Goal: Task Accomplishment & Management: Complete application form

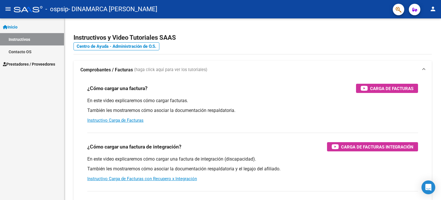
click at [33, 65] on span "Prestadores / Proveedores" at bounding box center [29, 64] width 52 height 6
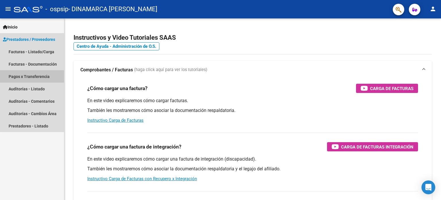
click at [35, 76] on link "Pagos x Transferencia" at bounding box center [32, 76] width 64 height 12
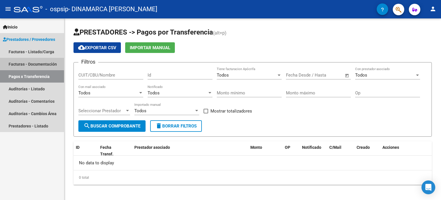
click at [41, 64] on link "Facturas - Documentación" at bounding box center [32, 64] width 64 height 12
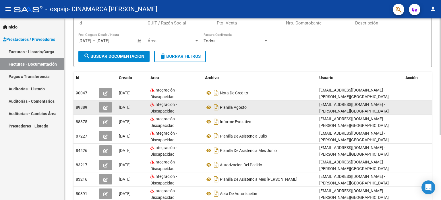
scroll to position [57, 0]
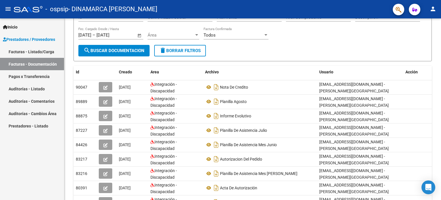
click at [30, 51] on link "Facturas - Listado/Carga" at bounding box center [32, 51] width 64 height 12
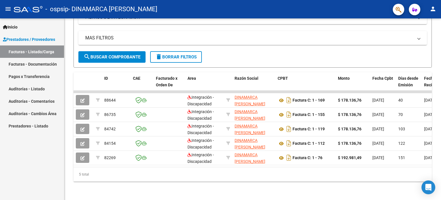
click at [38, 64] on link "Facturas - Documentación" at bounding box center [32, 64] width 64 height 12
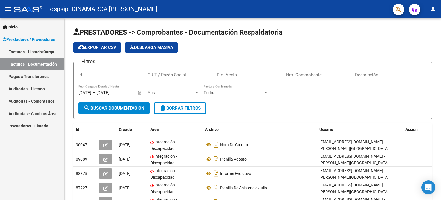
click at [48, 52] on link "Facturas - Listado/Carga" at bounding box center [32, 51] width 64 height 12
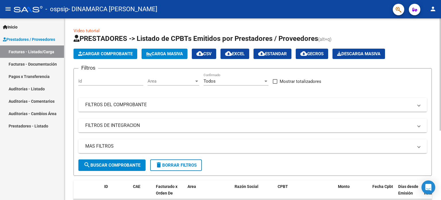
click at [118, 54] on span "Cargar Comprobante" at bounding box center [105, 53] width 55 height 5
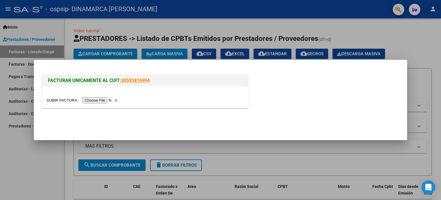
click at [115, 99] on input "file" at bounding box center [83, 100] width 73 height 6
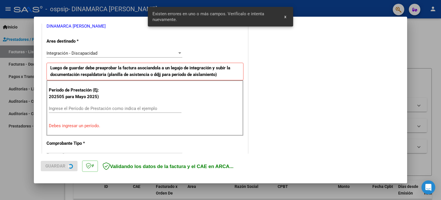
scroll to position [124, 0]
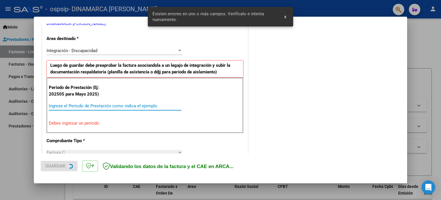
click at [108, 106] on input "Ingrese el Período de Prestación como indica el ejemplo" at bounding box center [115, 105] width 133 height 5
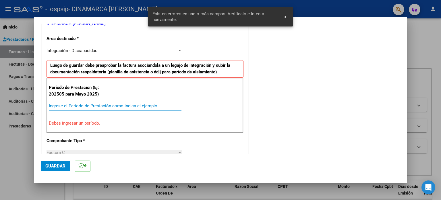
click at [117, 107] on input "Ingrese el Período de Prestación como indica el ejemplo" at bounding box center [115, 105] width 133 height 5
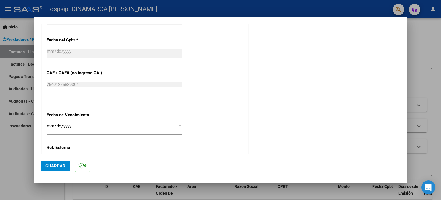
scroll to position [375, 0]
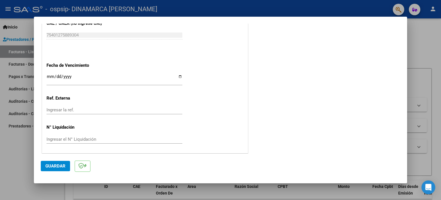
type input "202505"
click at [59, 160] on mat-dialog-actions "Guardar" at bounding box center [221, 164] width 360 height 23
click at [59, 165] on span "Guardar" at bounding box center [55, 165] width 20 height 5
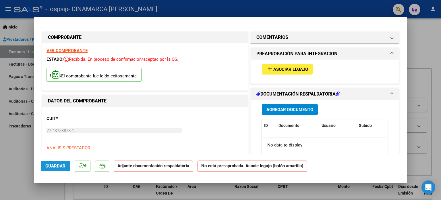
click at [60, 167] on span "Guardar" at bounding box center [55, 165] width 20 height 5
click at [433, 97] on div at bounding box center [220, 100] width 441 height 200
type input "$ 0,00"
